Goal: Information Seeking & Learning: Understand process/instructions

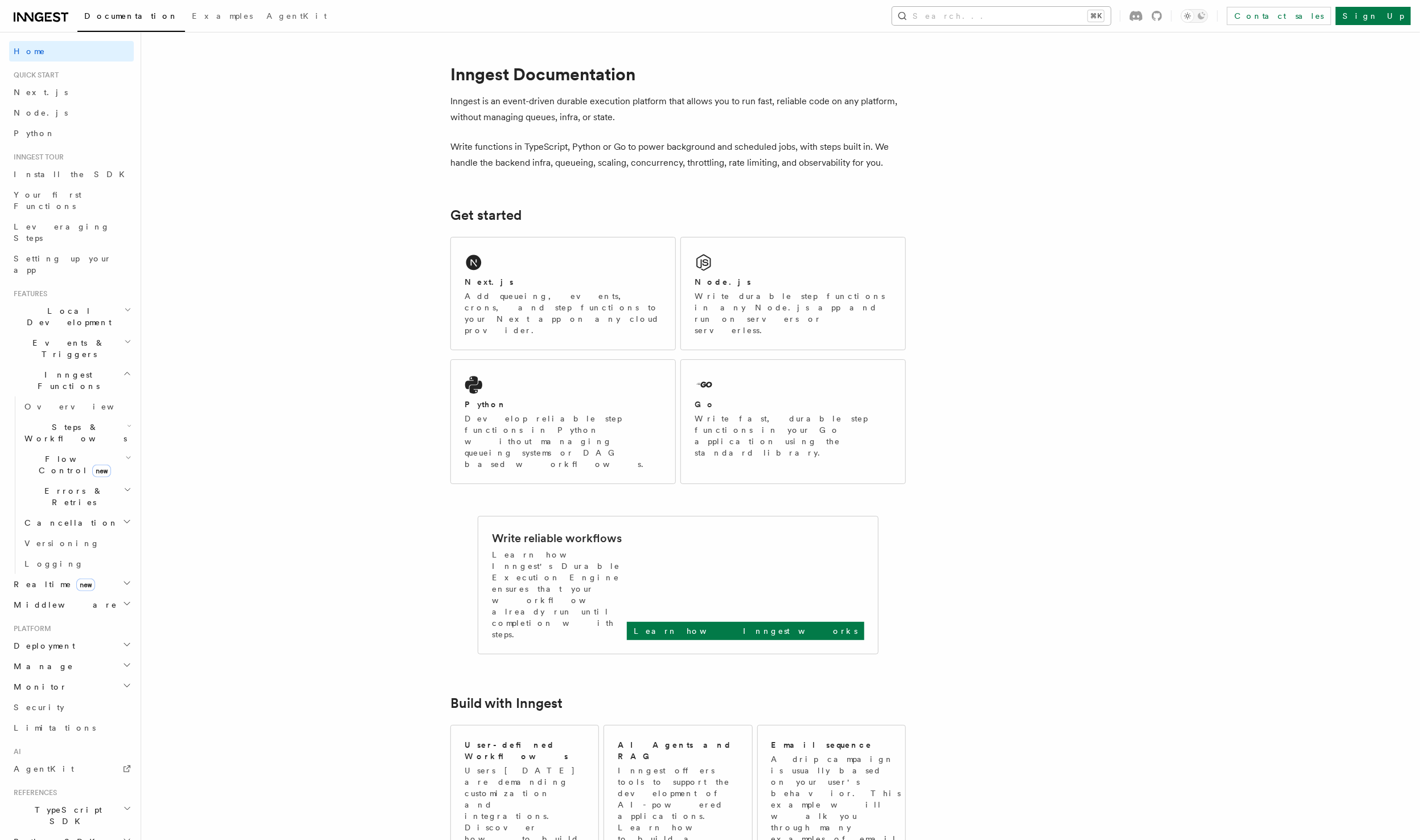
click at [1015, 17] on button "Search... ⌘K" at bounding box center [1002, 16] width 218 height 19
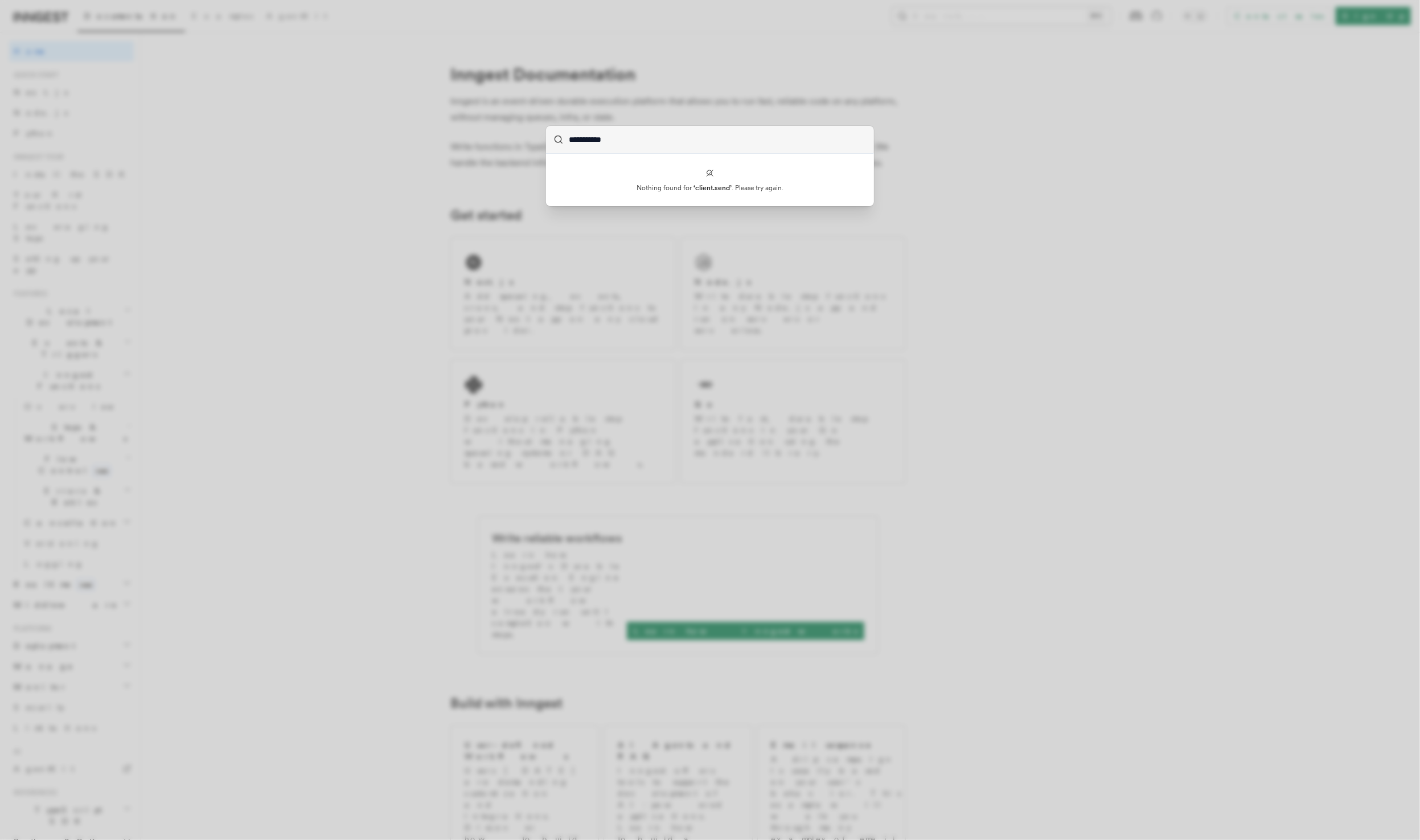
type input "**********"
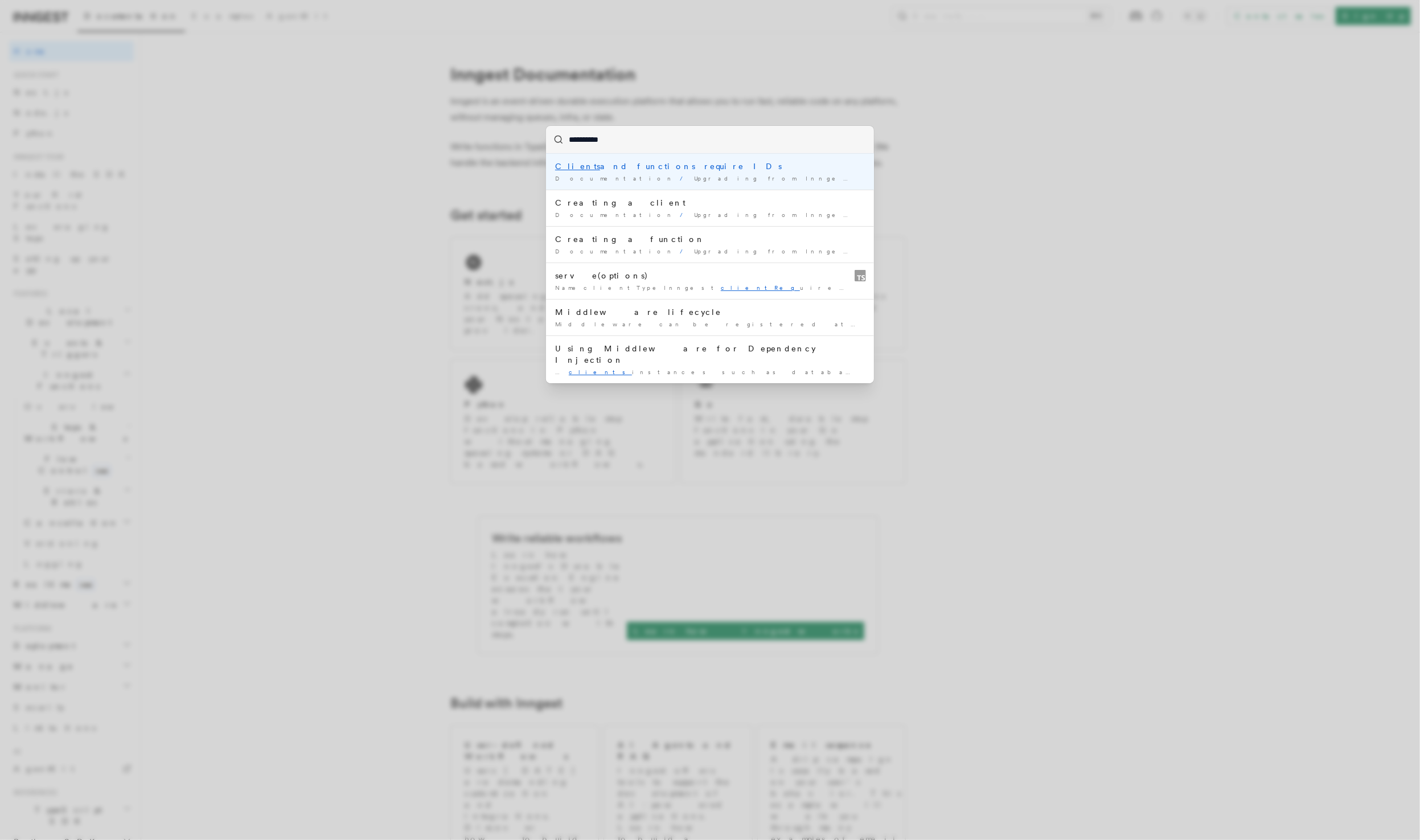
click at [809, 185] on li "Clients and functions require IDs Documentation / Upgrading from Inngest SDK v2…" at bounding box center [710, 171] width 328 height 35
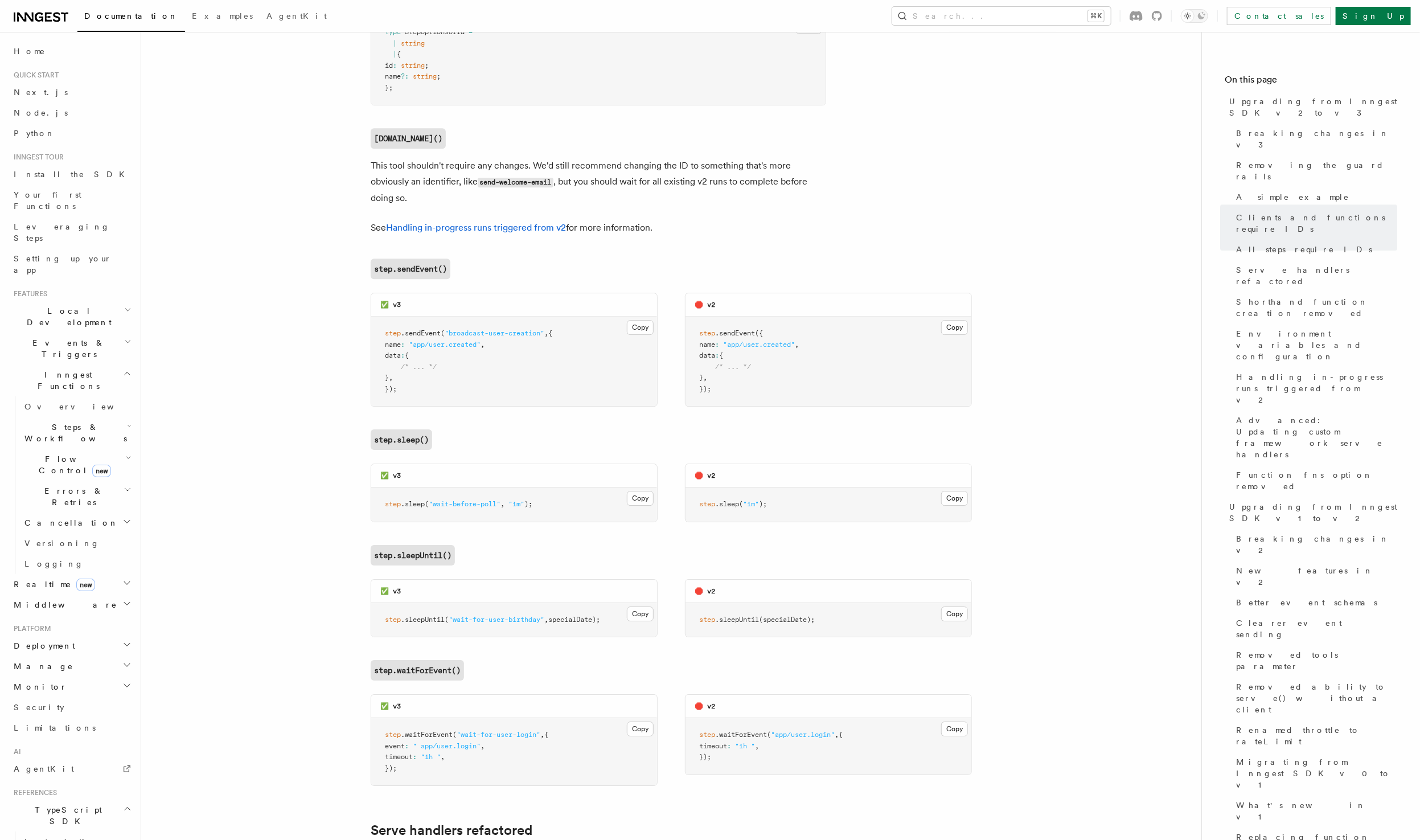
scroll to position [2354, 0]
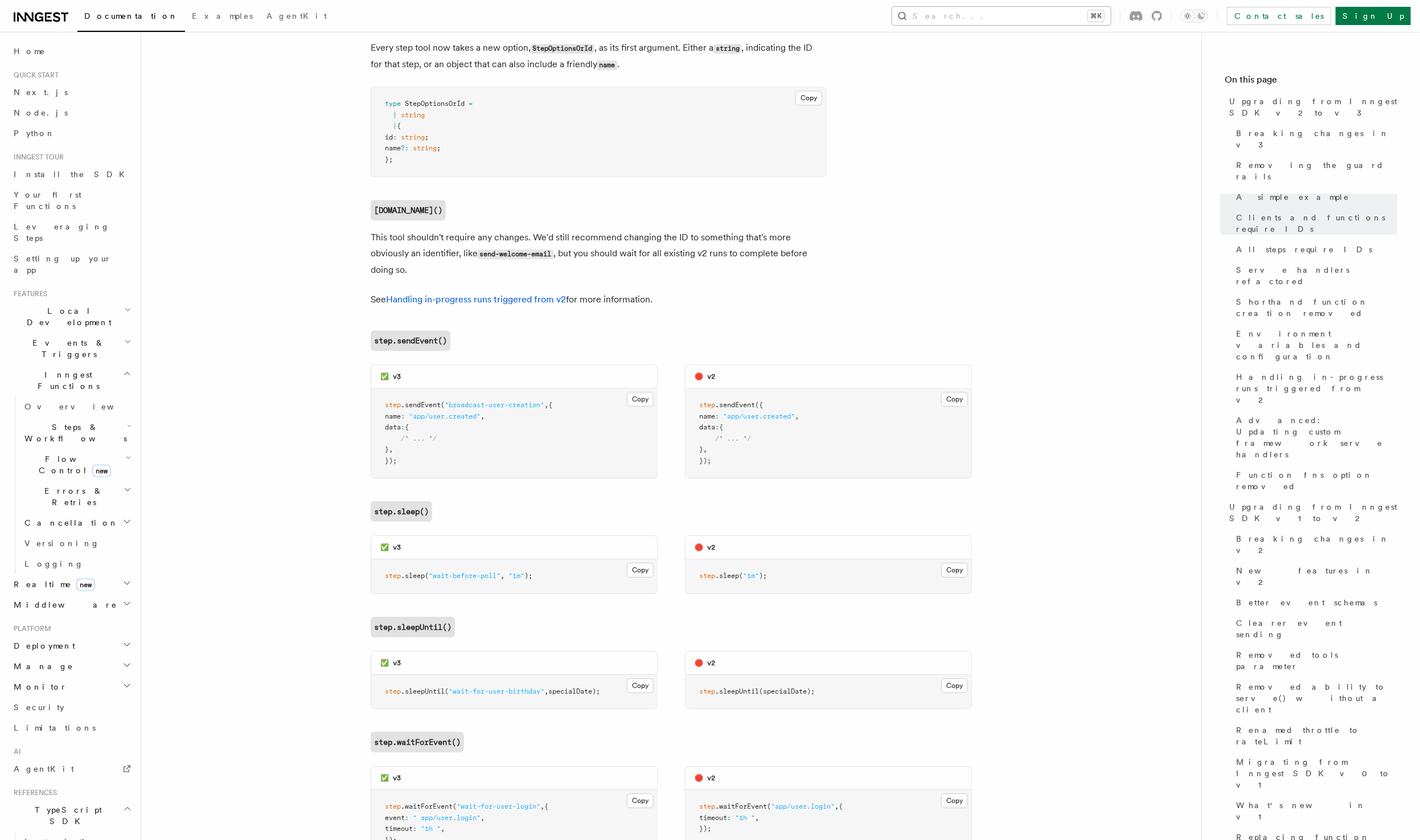
click at [1004, 9] on button "Search... ⌘K" at bounding box center [1002, 16] width 218 height 19
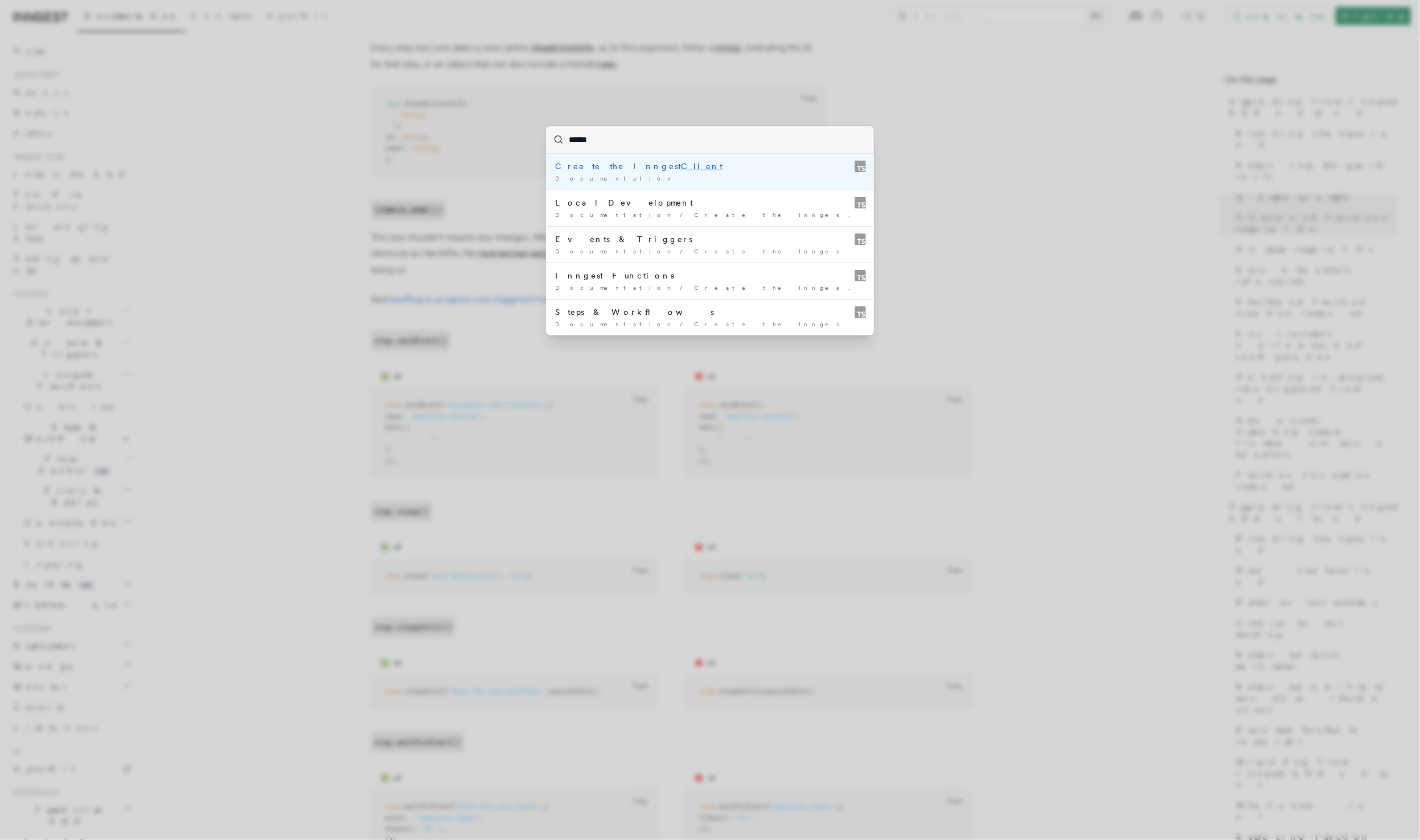
type input "******"
click at [1018, 104] on div "****** Create the Inngest Client Documentation / Local Development Documentatio…" at bounding box center [710, 420] width 1420 height 840
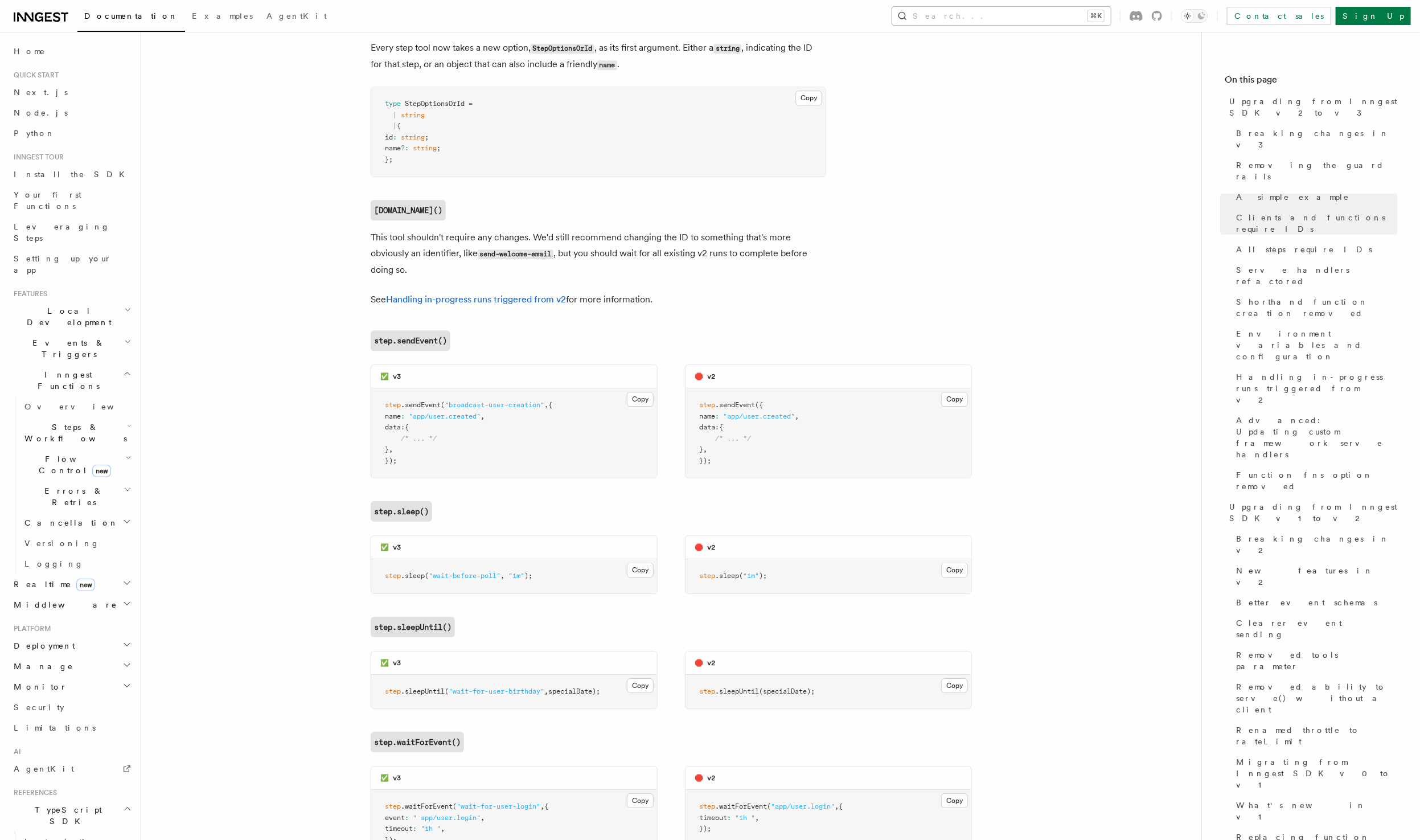
click at [1014, 9] on button "Search... ⌘K" at bounding box center [1002, 16] width 218 height 19
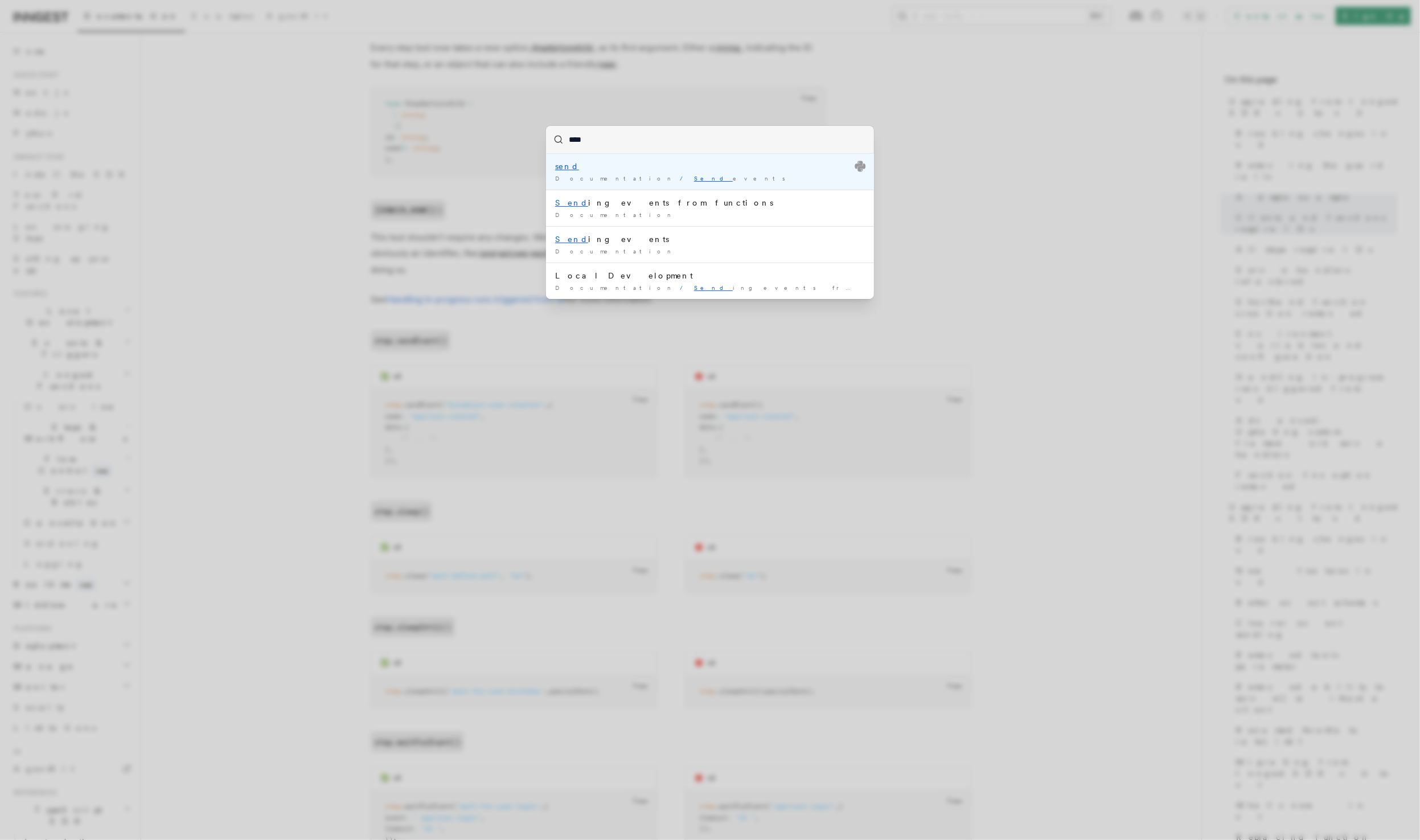
type input "*****"
click at [681, 175] on div "Documentation / Send events /" at bounding box center [710, 178] width 310 height 9
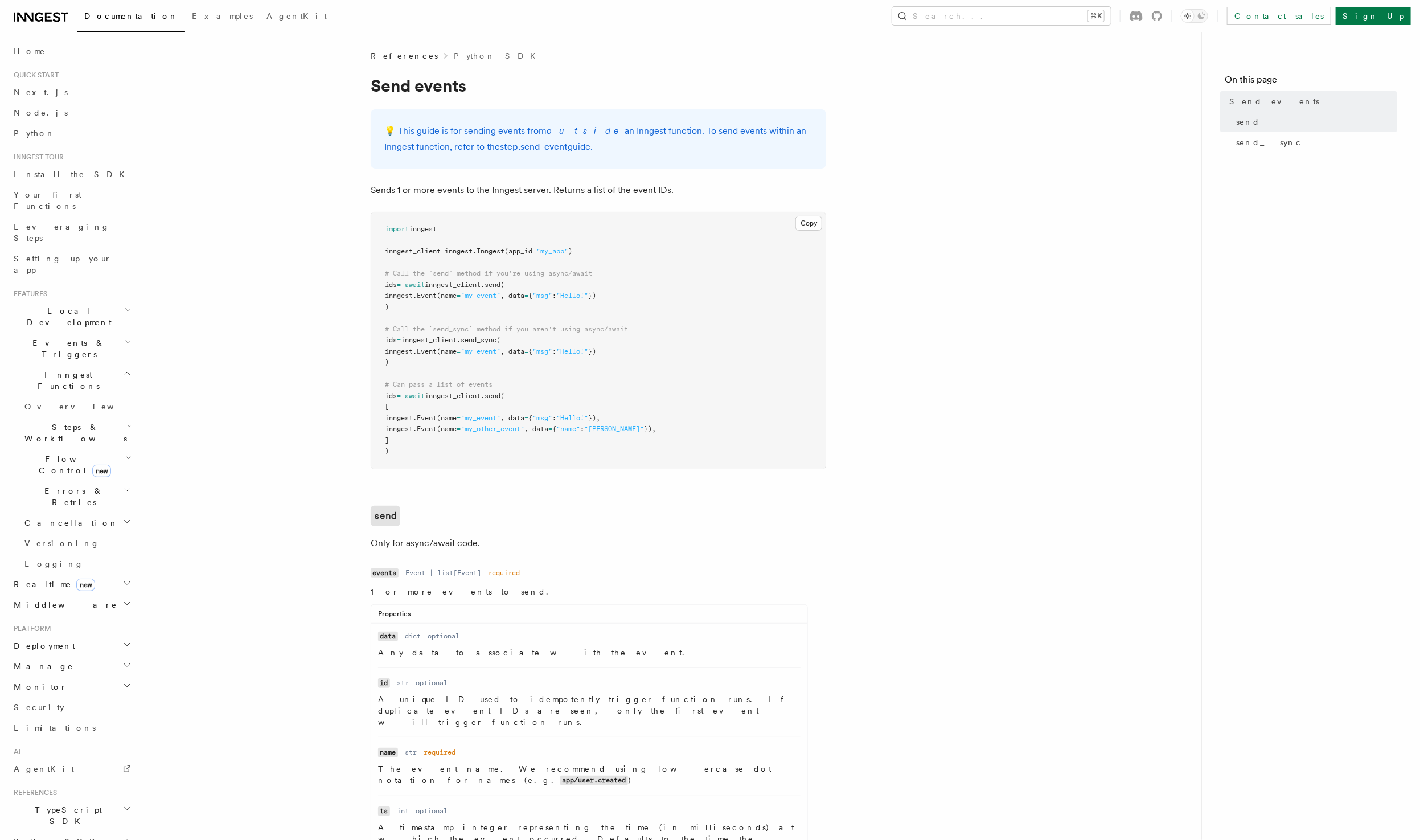
click at [474, 340] on span "send_sync" at bounding box center [478, 339] width 35 height 8
click at [457, 352] on span "(name" at bounding box center [447, 351] width 20 height 8
click at [482, 338] on span "send_sync" at bounding box center [478, 339] width 35 height 8
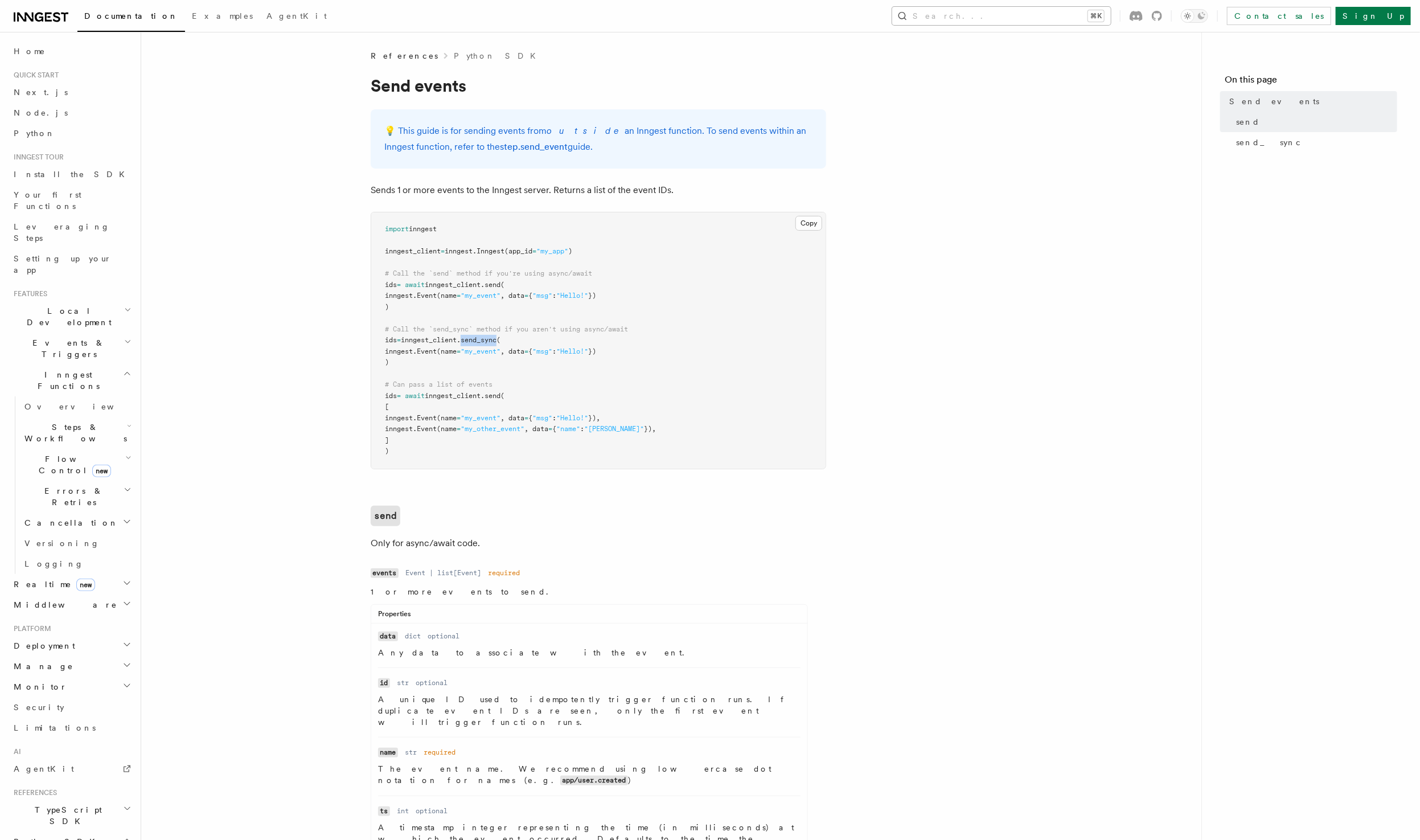
click at [1005, 20] on button "Search... ⌘K" at bounding box center [1002, 16] width 218 height 19
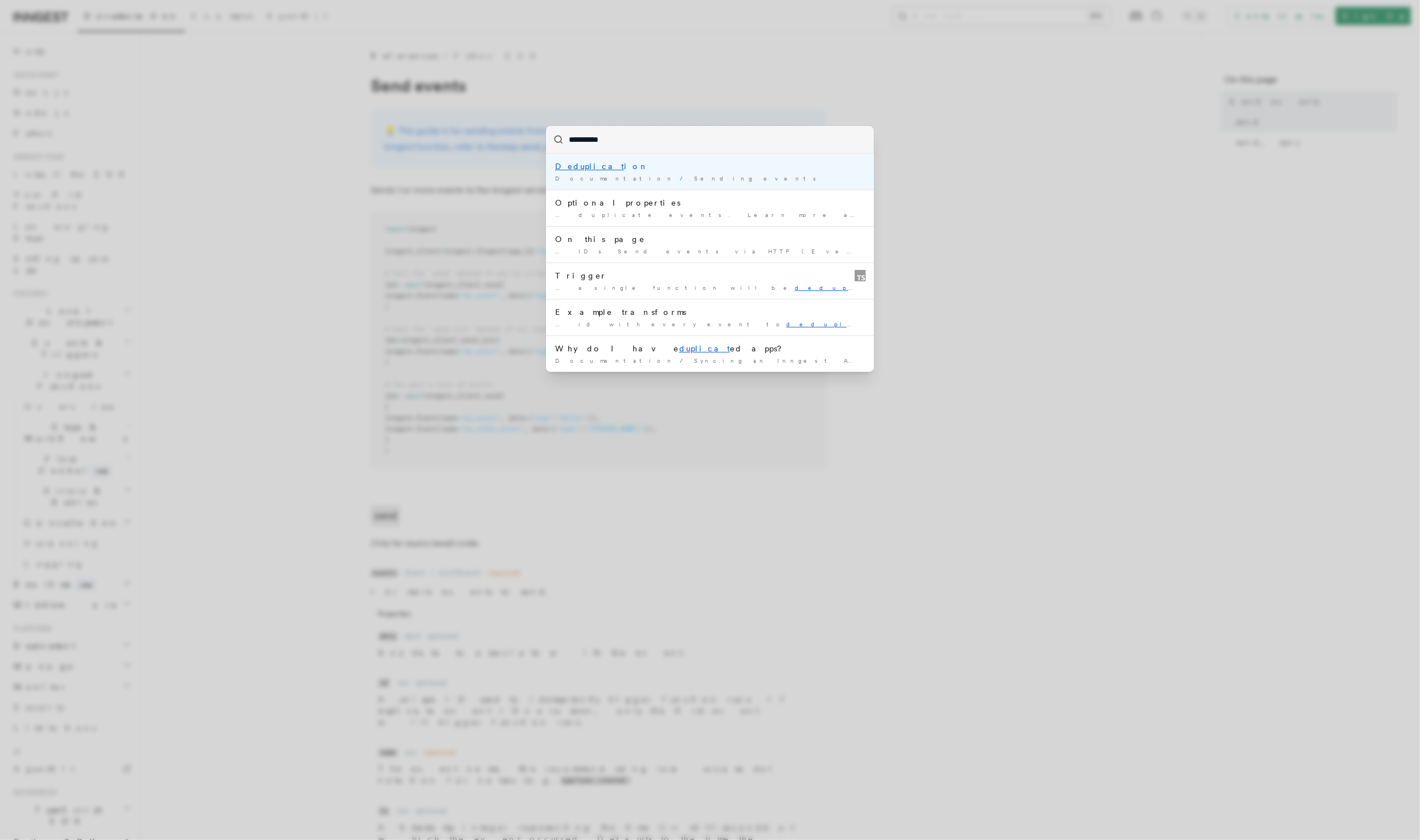
type input "**********"
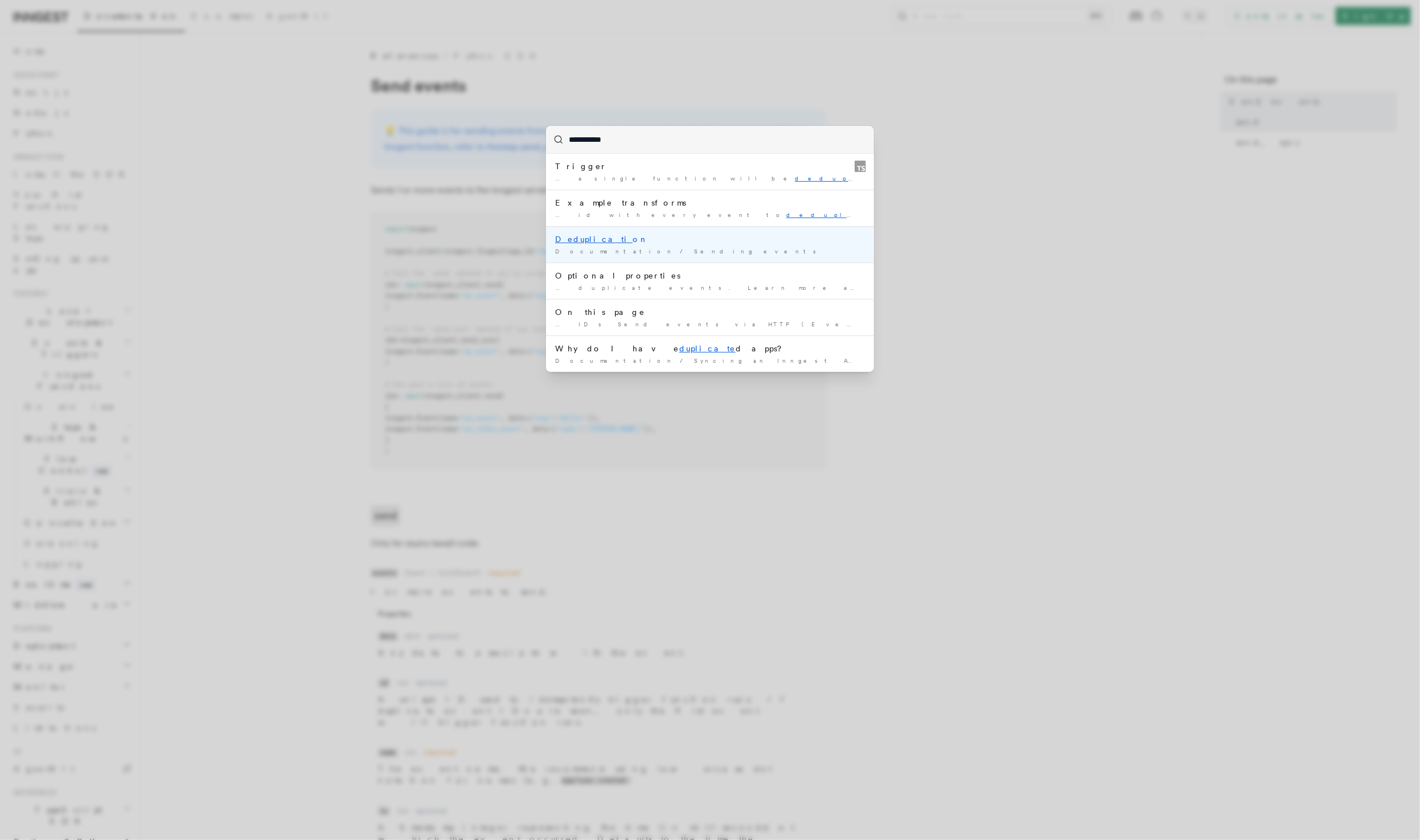
click at [672, 241] on div "Deduplicati on" at bounding box center [710, 239] width 310 height 12
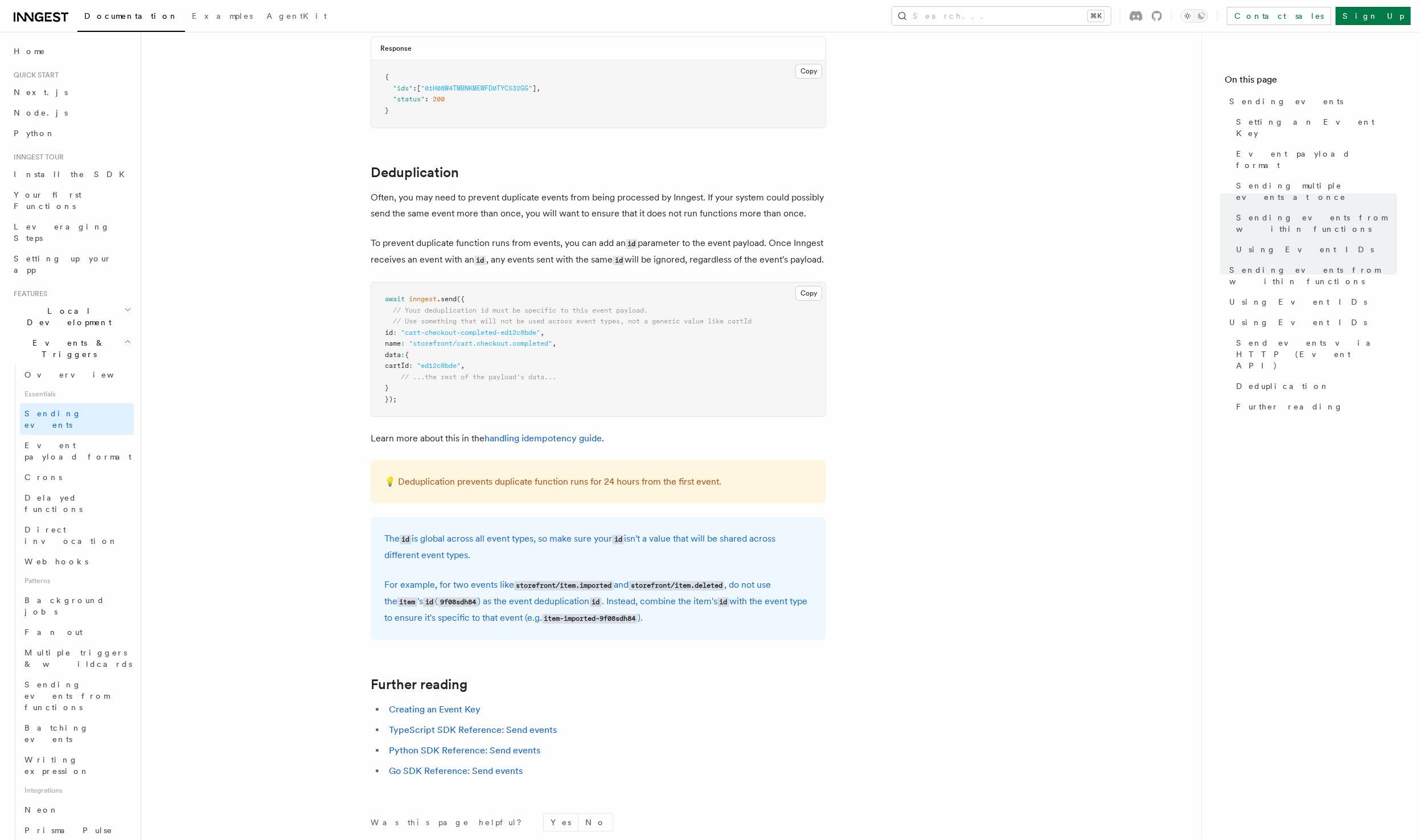
scroll to position [2763, 0]
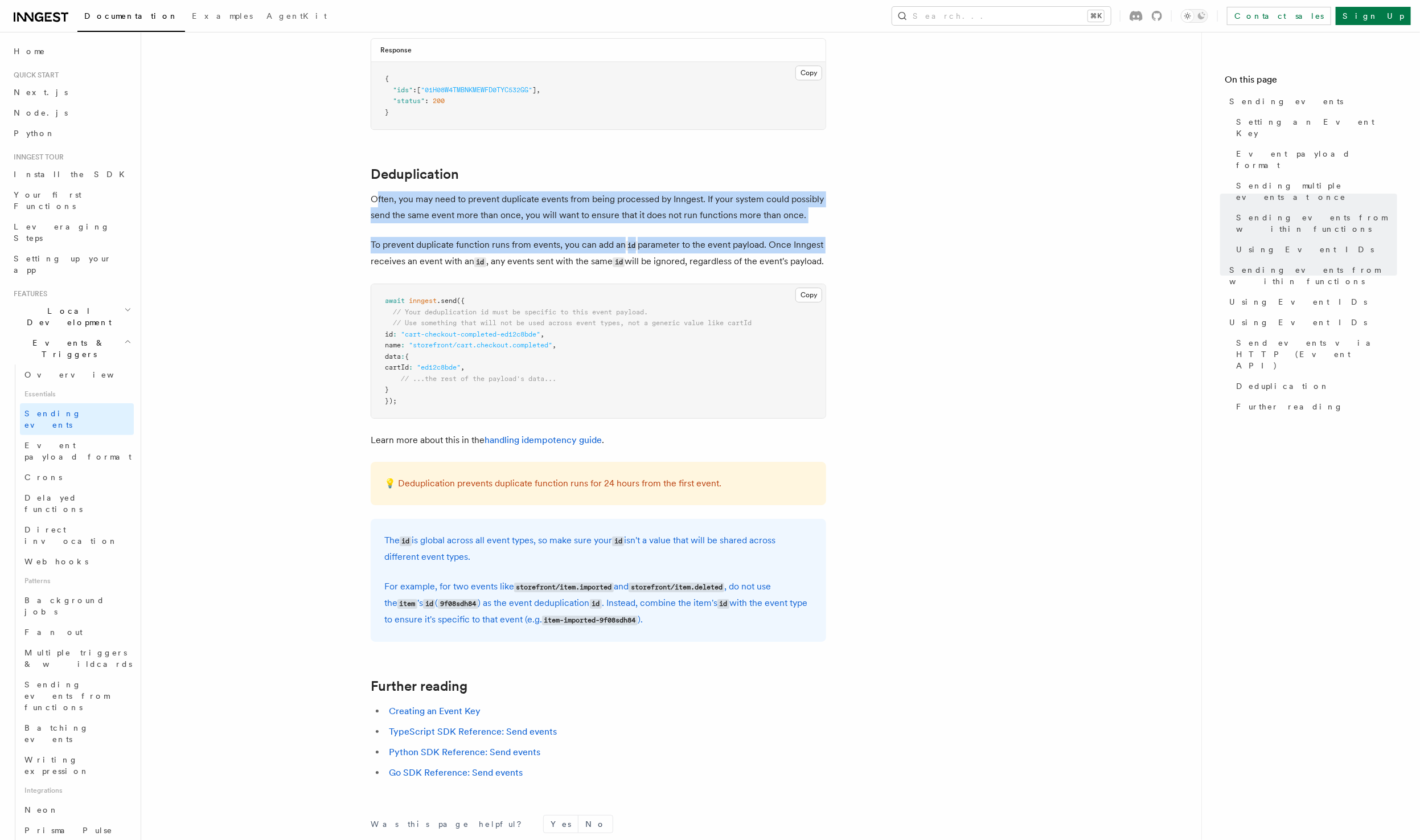
drag, startPoint x: 377, startPoint y: 189, endPoint x: 844, endPoint y: 232, distance: 469.0
click at [407, 237] on p "To prevent duplicate function runs from events, you can add an id parameter to …" at bounding box center [598, 254] width 456 height 33
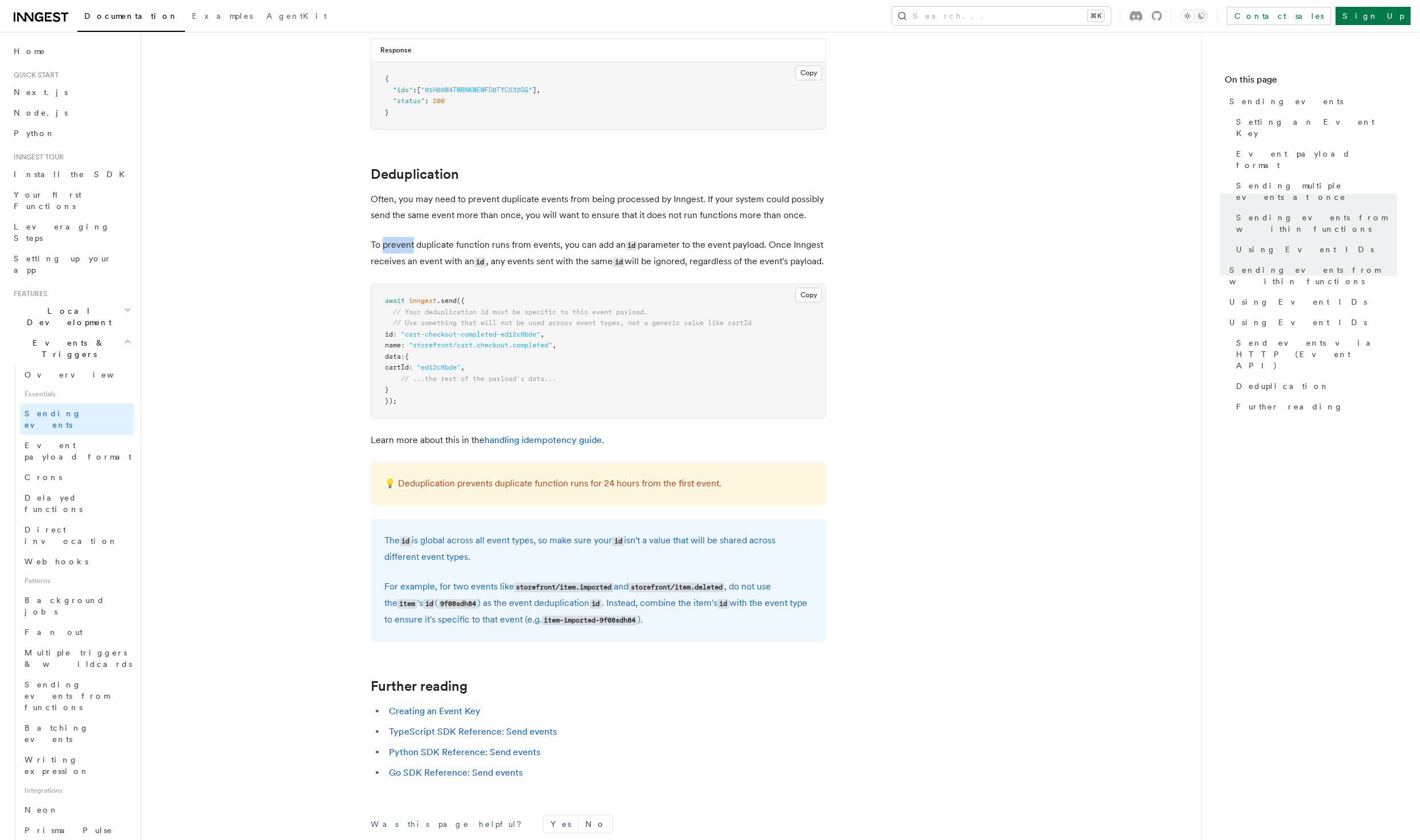
click at [407, 237] on p "To prevent duplicate function runs from events, you can add an id parameter to …" at bounding box center [598, 254] width 456 height 33
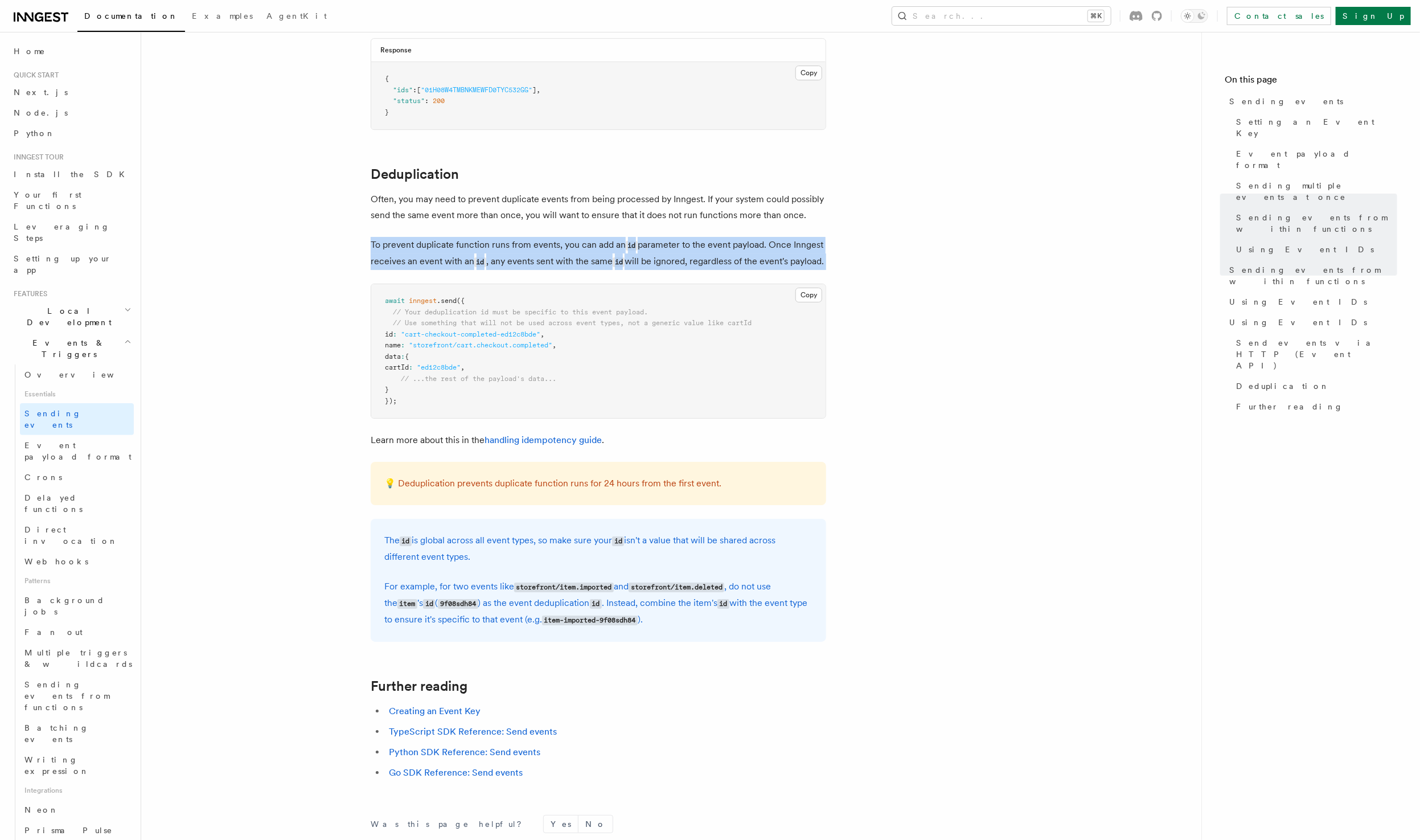
click at [407, 237] on p "To prevent duplicate function runs from events, you can add an id parameter to …" at bounding box center [598, 254] width 456 height 33
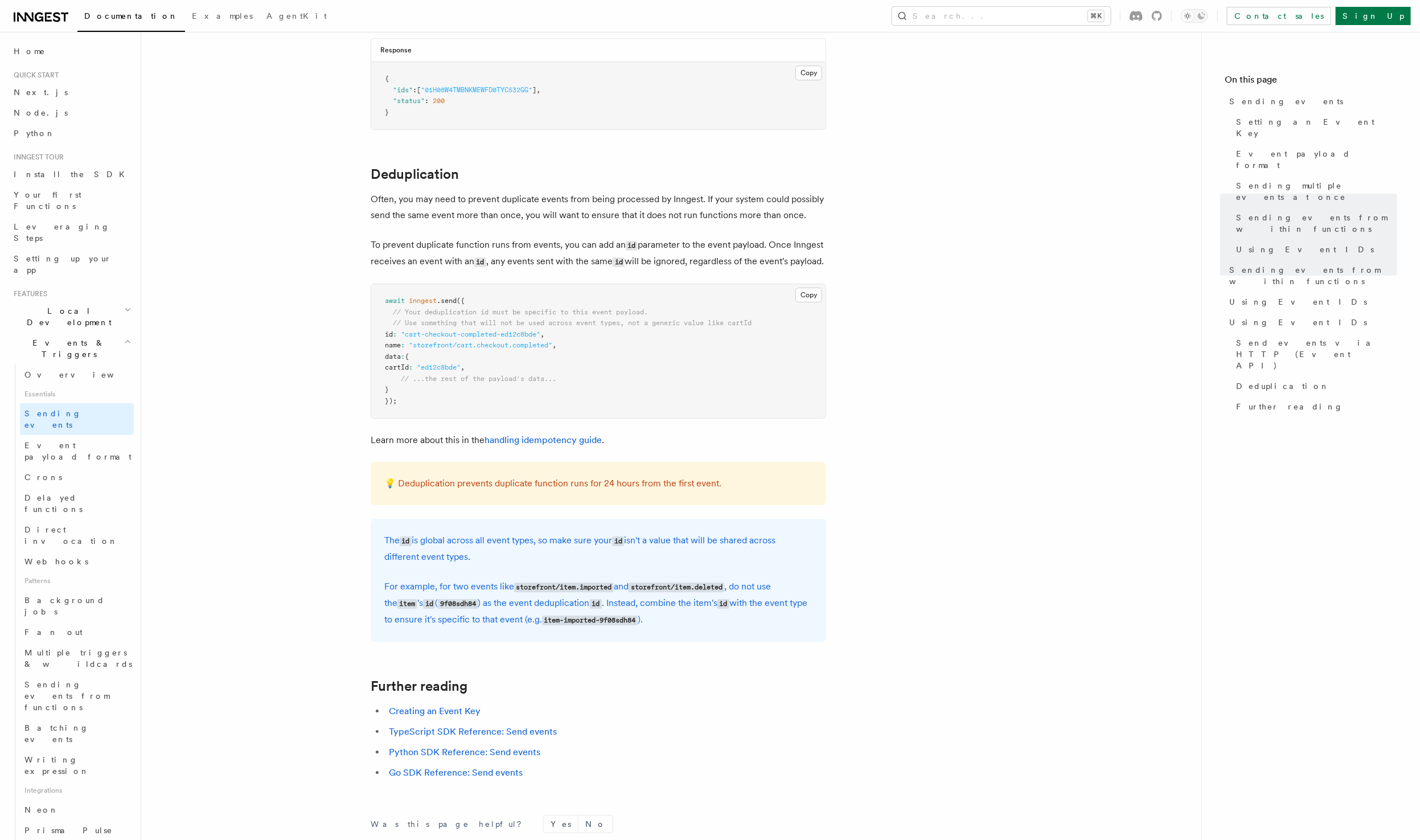
click at [386, 299] on span "await" at bounding box center [395, 301] width 20 height 8
drag, startPoint x: 393, startPoint y: 335, endPoint x: 578, endPoint y: 330, distance: 185.1
click at [578, 330] on pre "await inngest .send ({ // Your deduplication id must be specific to this event …" at bounding box center [598, 351] width 455 height 134
click at [387, 312] on span at bounding box center [389, 312] width 8 height 8
click at [371, 191] on p "Often, you may need to prevent duplicate events from being processed by Inngest…" at bounding box center [598, 207] width 456 height 31
